Goal: Find specific page/section: Locate a particular part of the current website

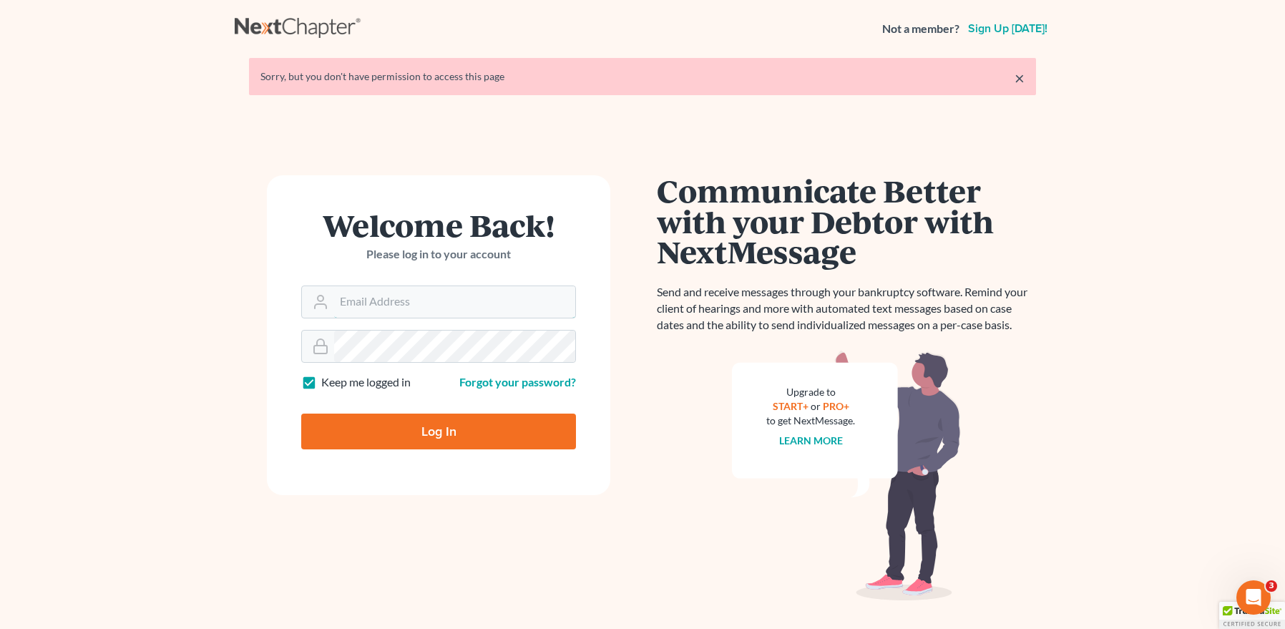
type input "[EMAIL_ADDRESS][DOMAIN_NAME]"
click at [434, 425] on input "Log In" at bounding box center [438, 432] width 275 height 36
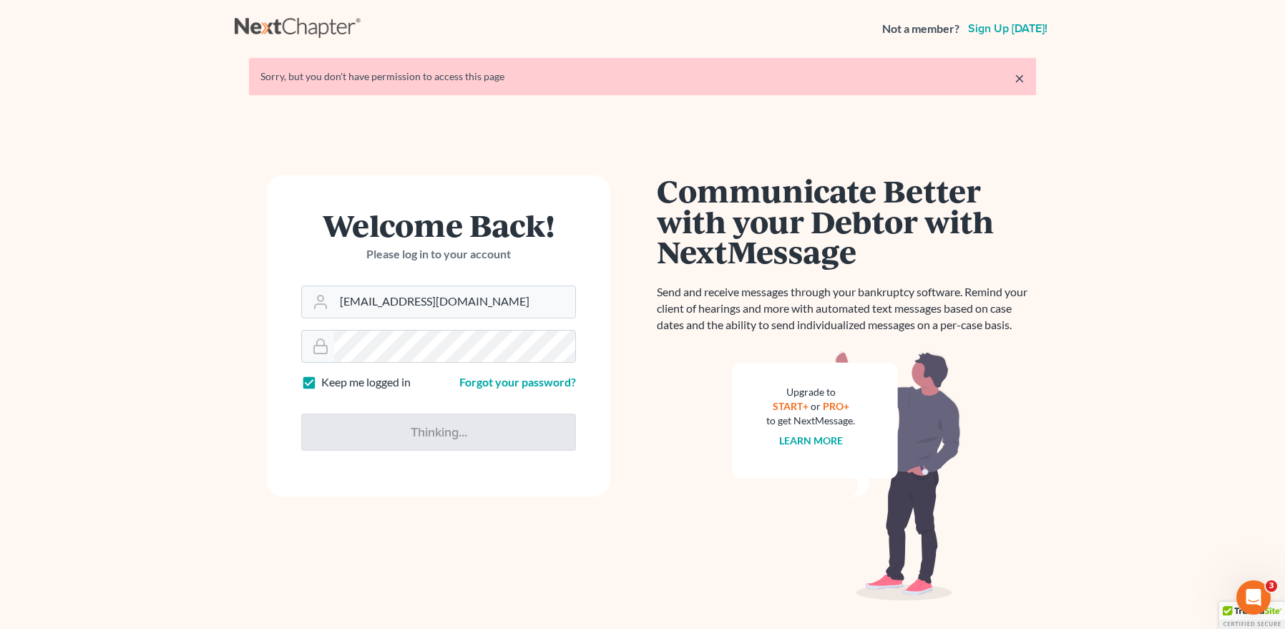
type input "Thinking..."
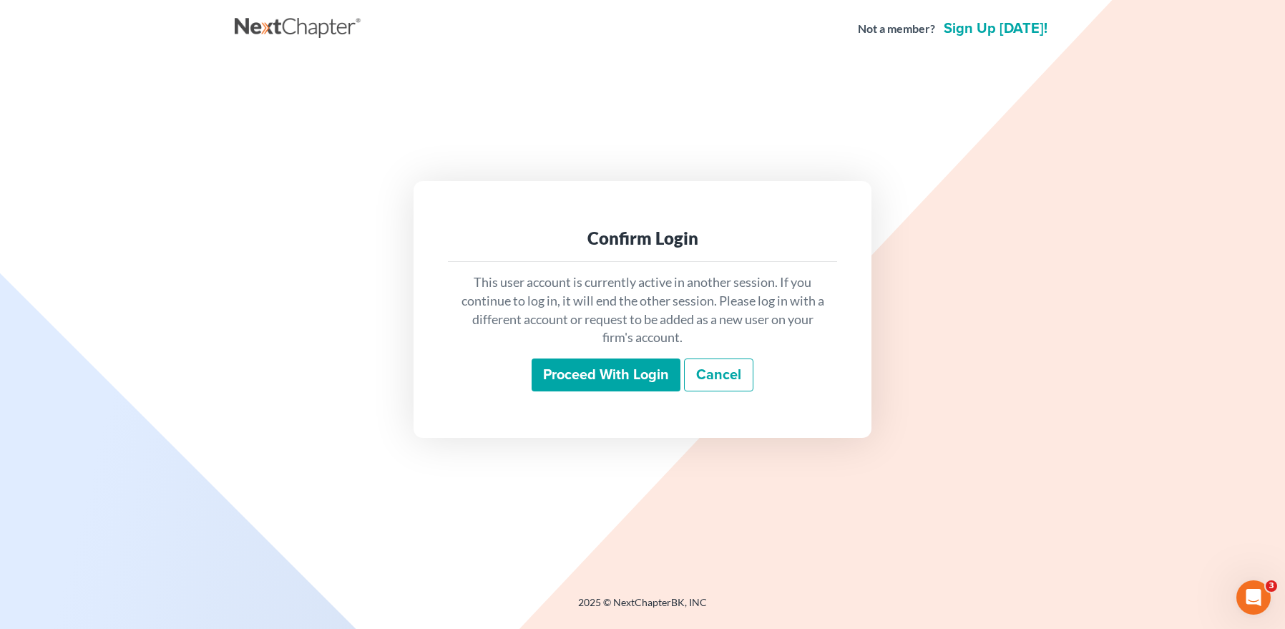
click at [588, 376] on input "Proceed with login" at bounding box center [606, 374] width 149 height 33
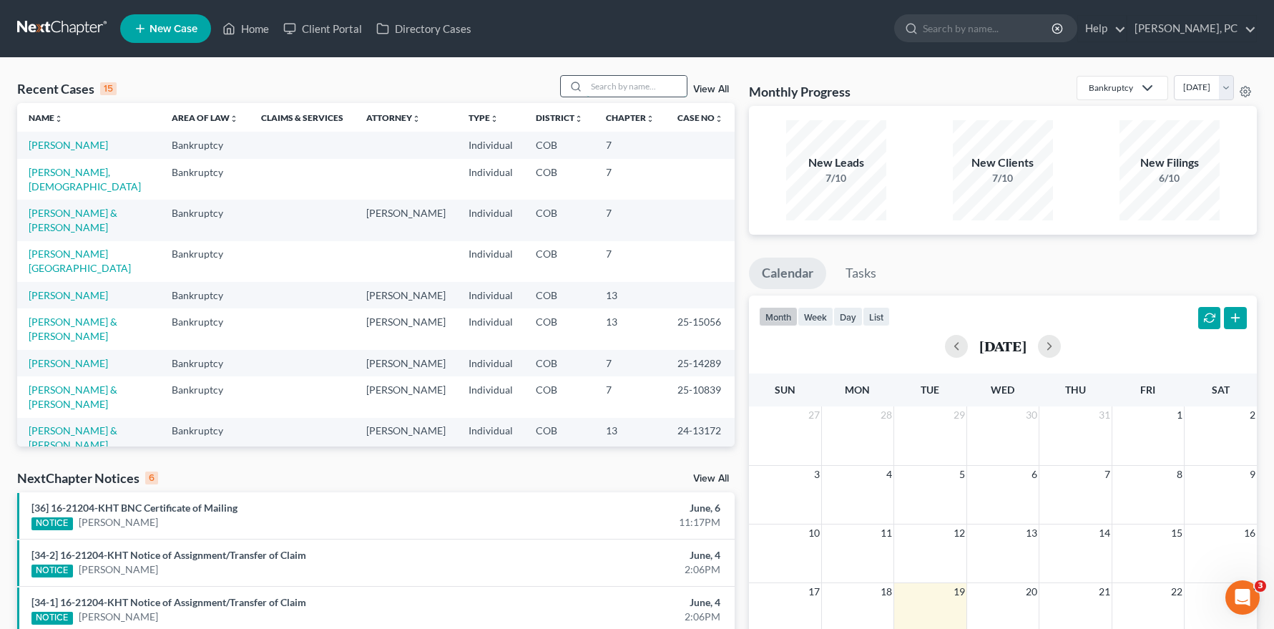
click at [604, 84] on input "search" at bounding box center [637, 86] width 100 height 21
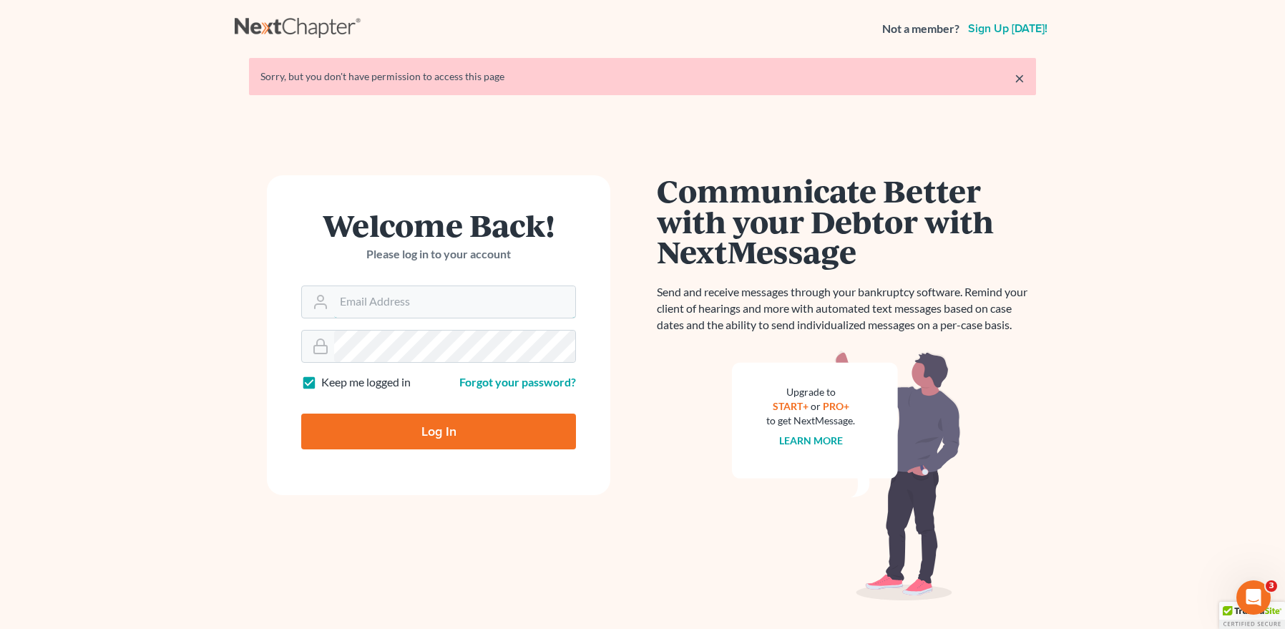
type input "[EMAIL_ADDRESS][DOMAIN_NAME]"
click at [429, 427] on input "Log In" at bounding box center [438, 432] width 275 height 36
type input "Thinking..."
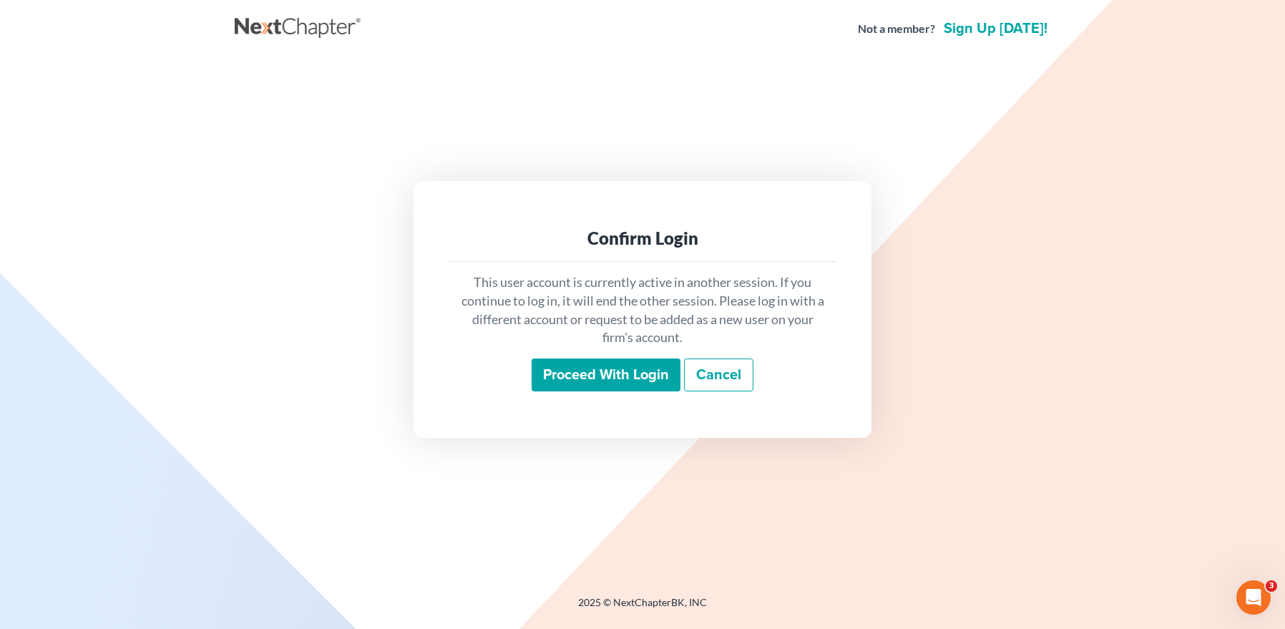
click at [578, 367] on input "Proceed with login" at bounding box center [606, 374] width 149 height 33
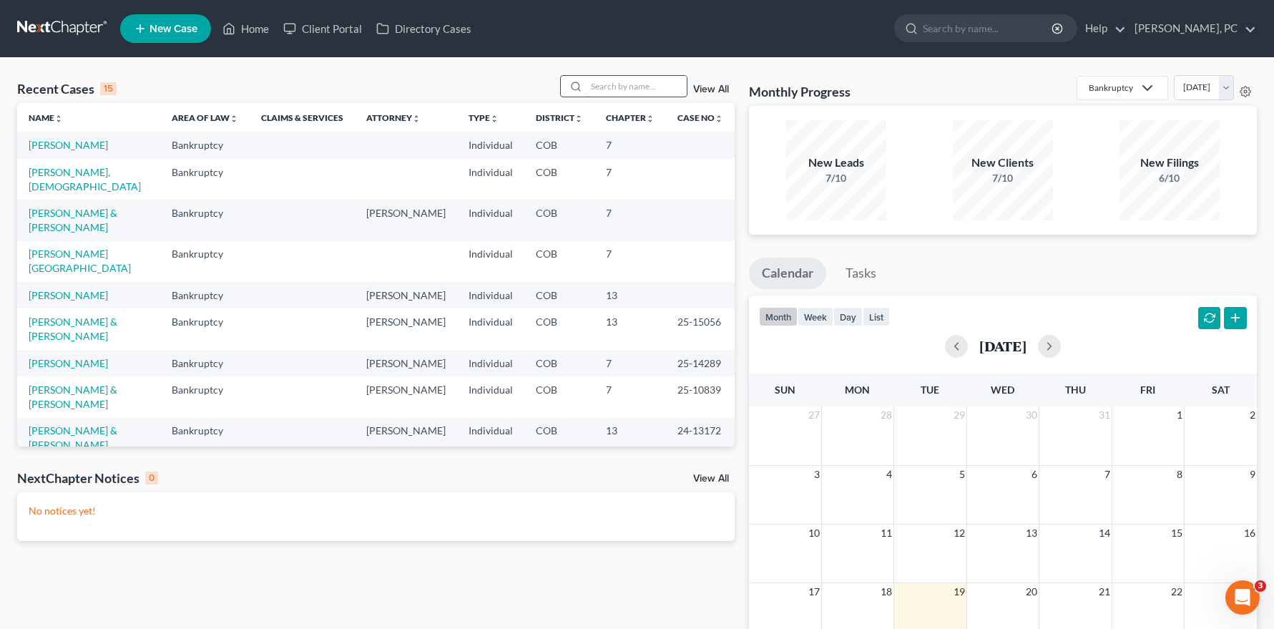
click at [605, 89] on input "search" at bounding box center [637, 86] width 100 height 21
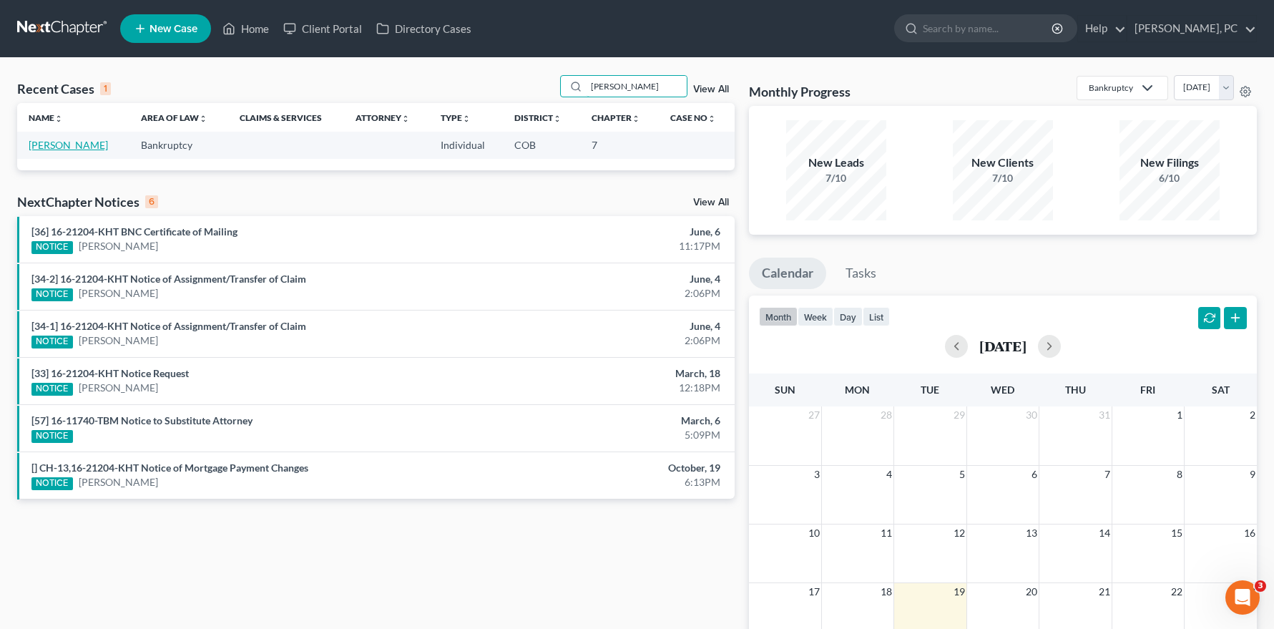
type input "robert lemon"
click at [69, 141] on link "Lemon, Robert" at bounding box center [68, 145] width 79 height 12
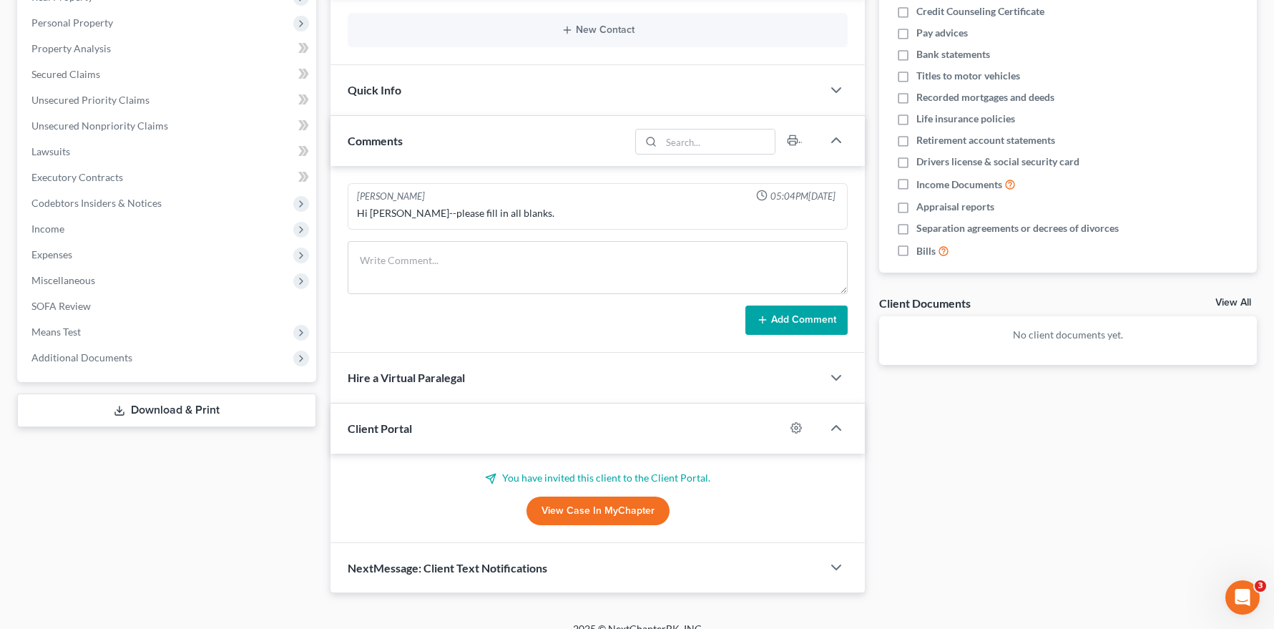
scroll to position [260, 0]
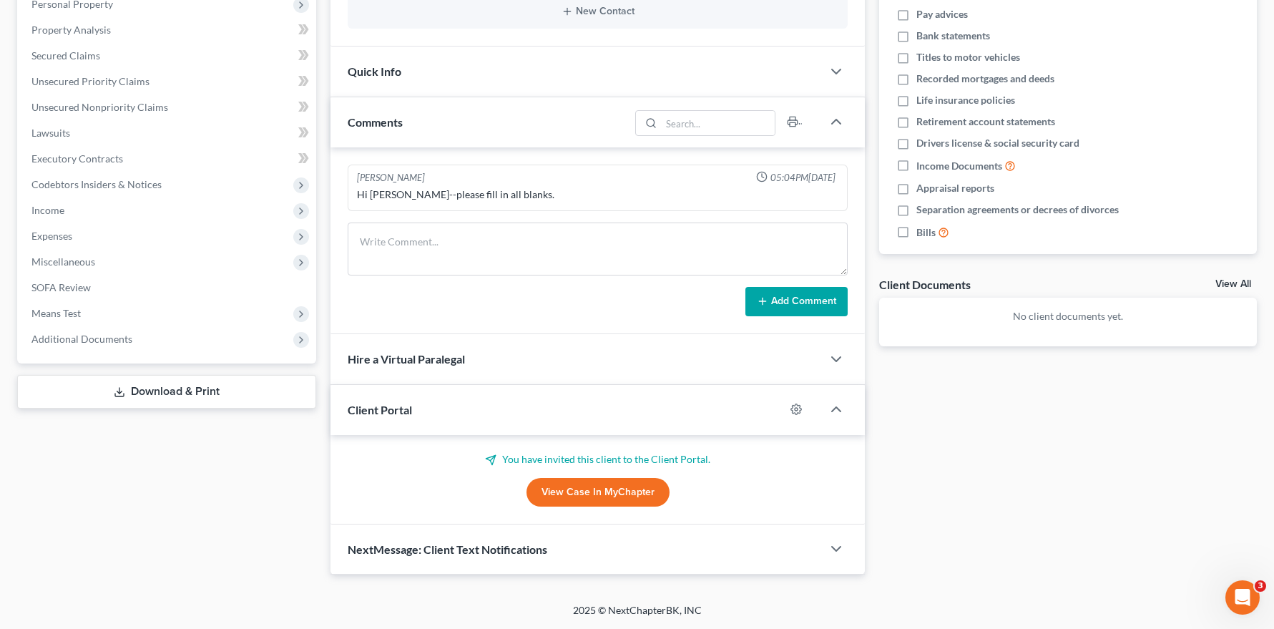
click at [608, 486] on link "View Case in MyChapter" at bounding box center [598, 492] width 143 height 29
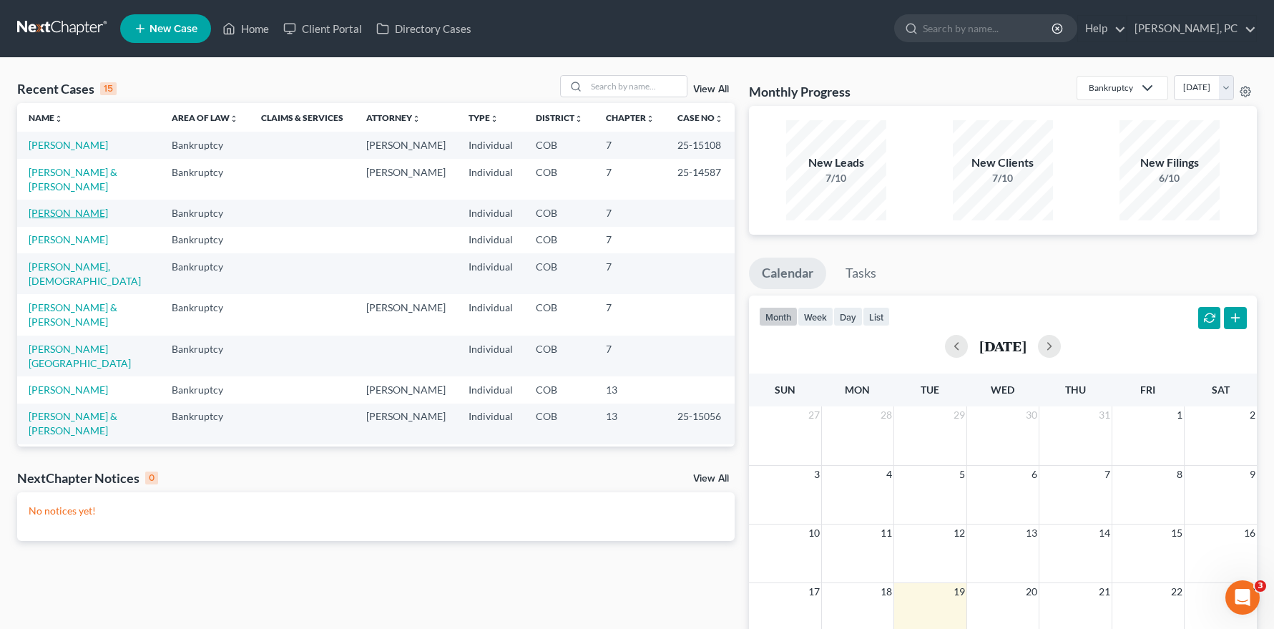
click at [75, 210] on link "Lemon, Robert" at bounding box center [68, 213] width 79 height 12
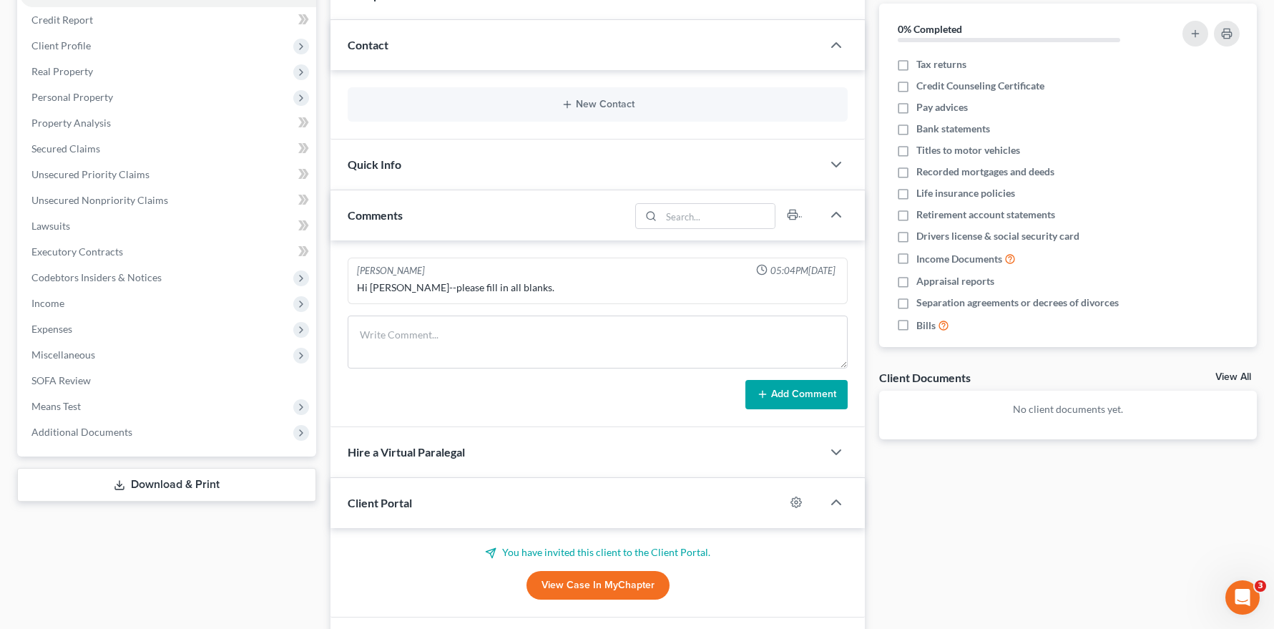
scroll to position [215, 0]
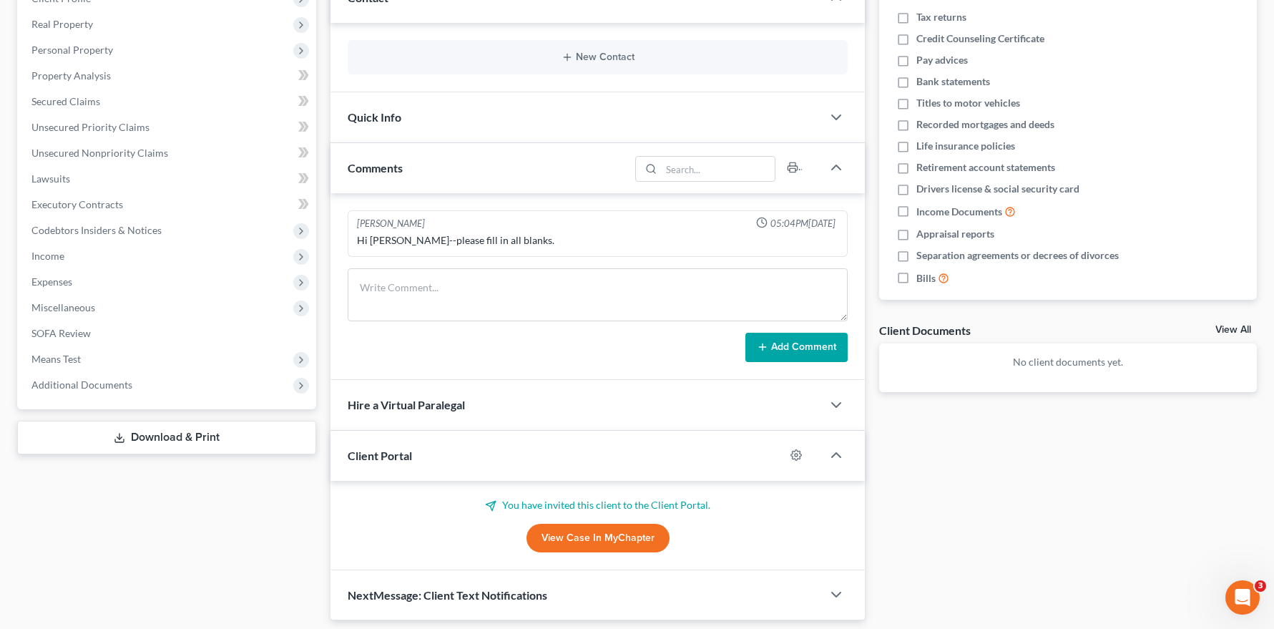
click at [553, 537] on link "View Case in MyChapter" at bounding box center [598, 538] width 143 height 29
